Goal: Transaction & Acquisition: Purchase product/service

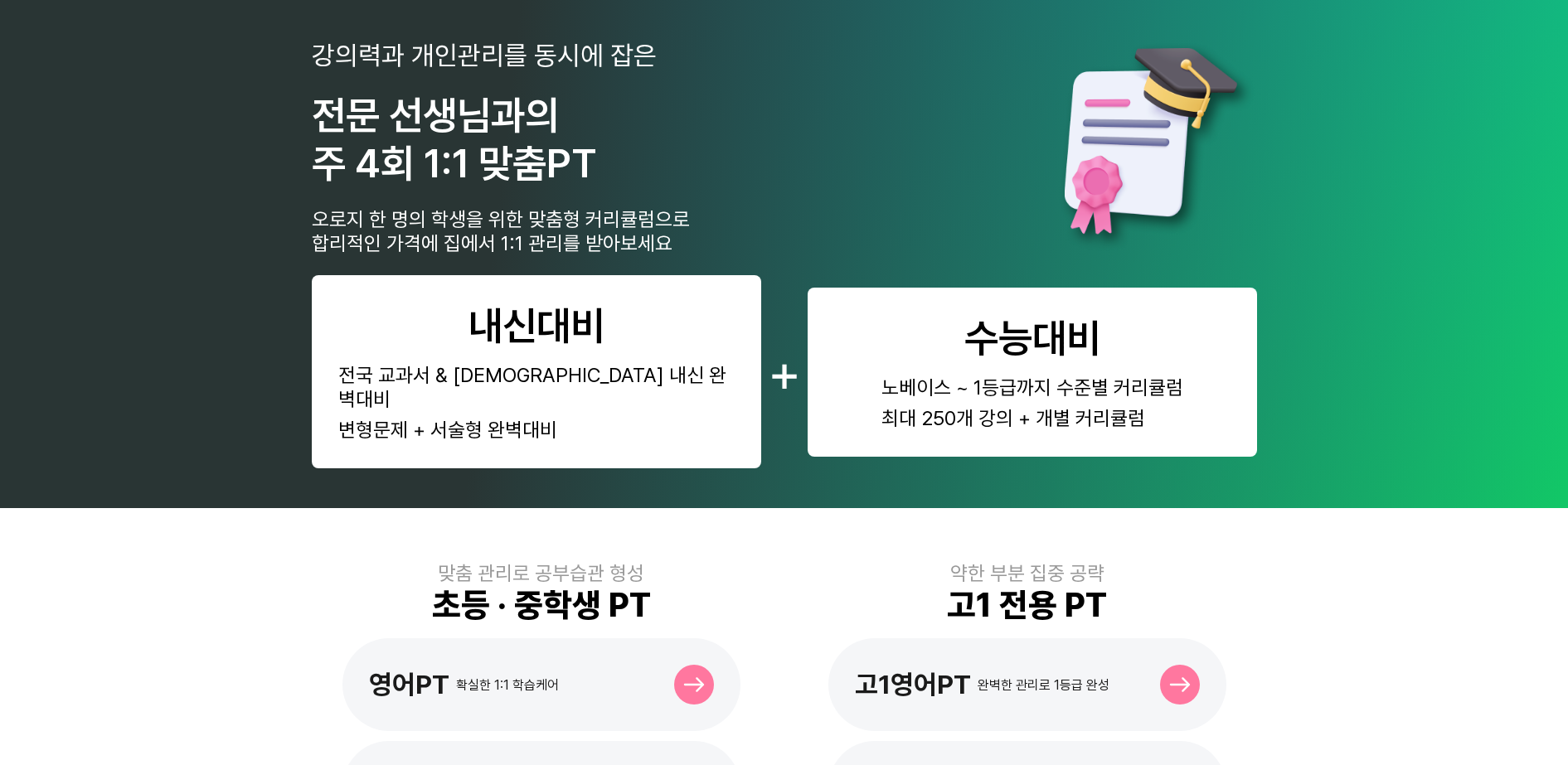
scroll to position [414, 0]
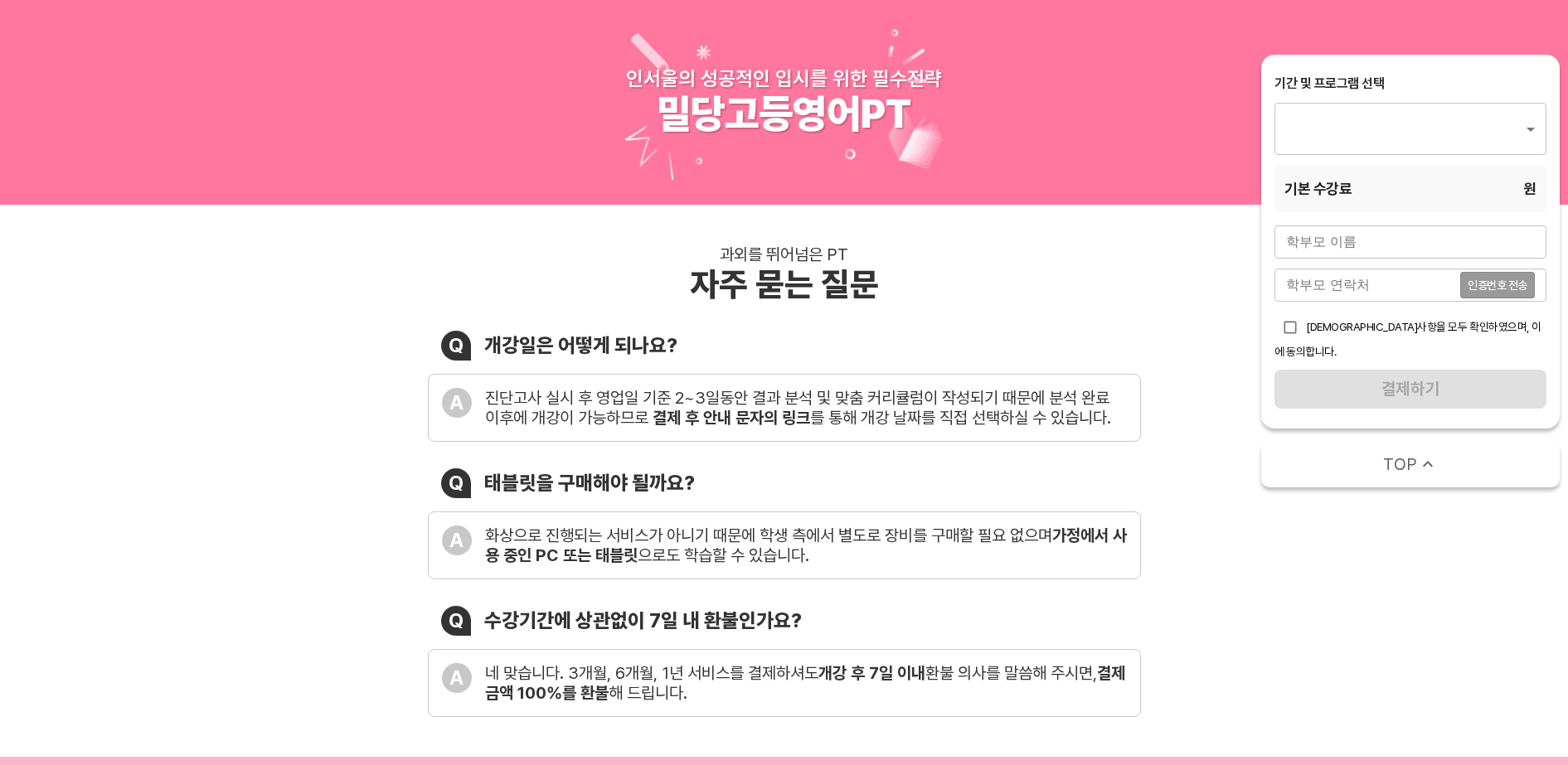
type input "1012"
